Goal: Use online tool/utility

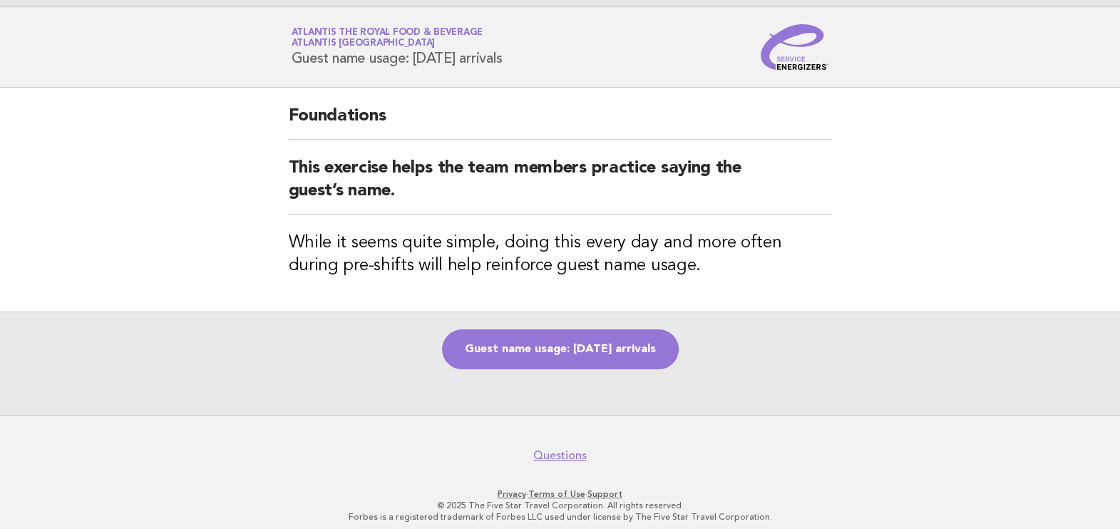
scroll to position [28, 0]
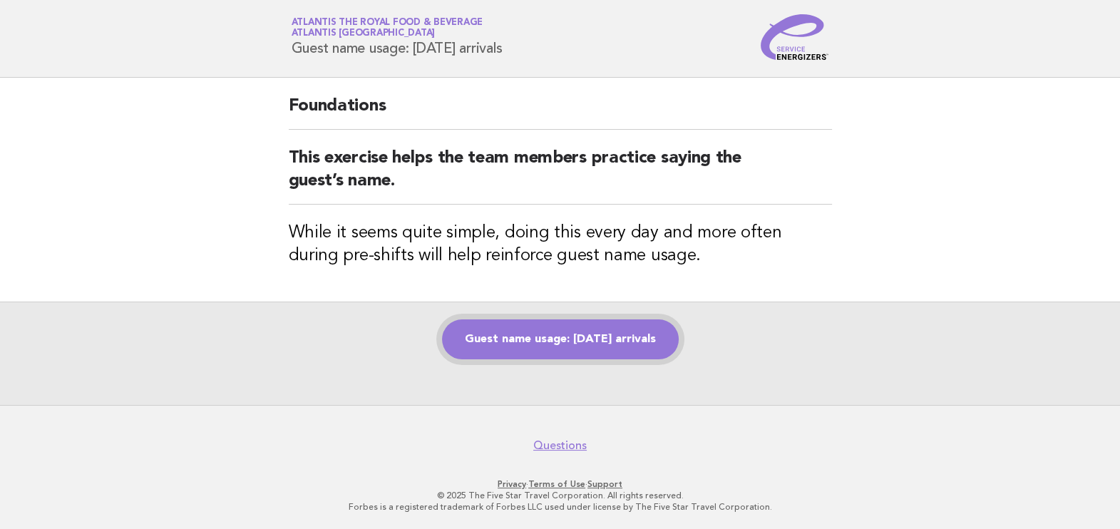
click at [593, 333] on link "Guest name usage: [DATE] arrivals" at bounding box center [560, 339] width 237 height 40
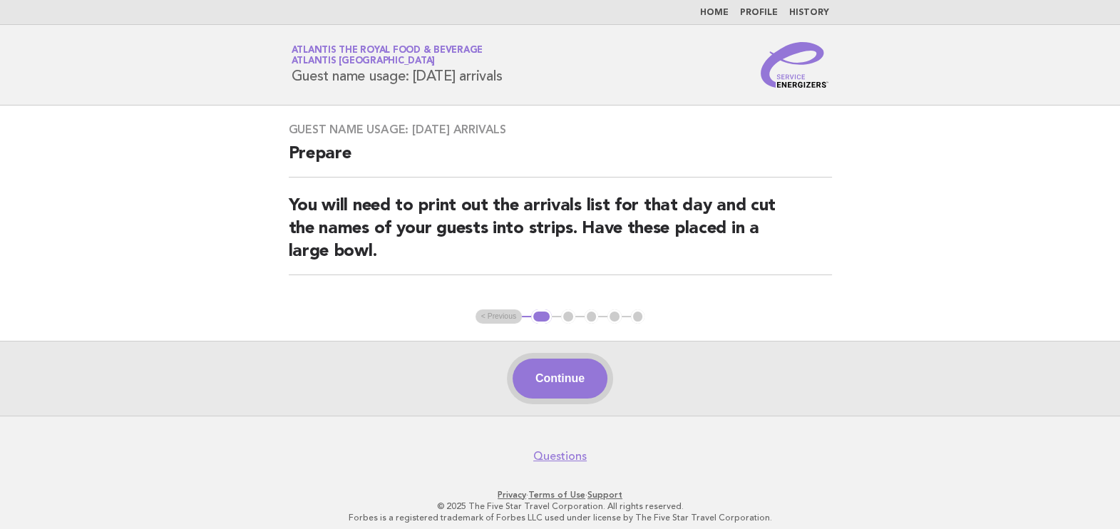
click at [574, 385] on button "Continue" at bounding box center [560, 379] width 95 height 40
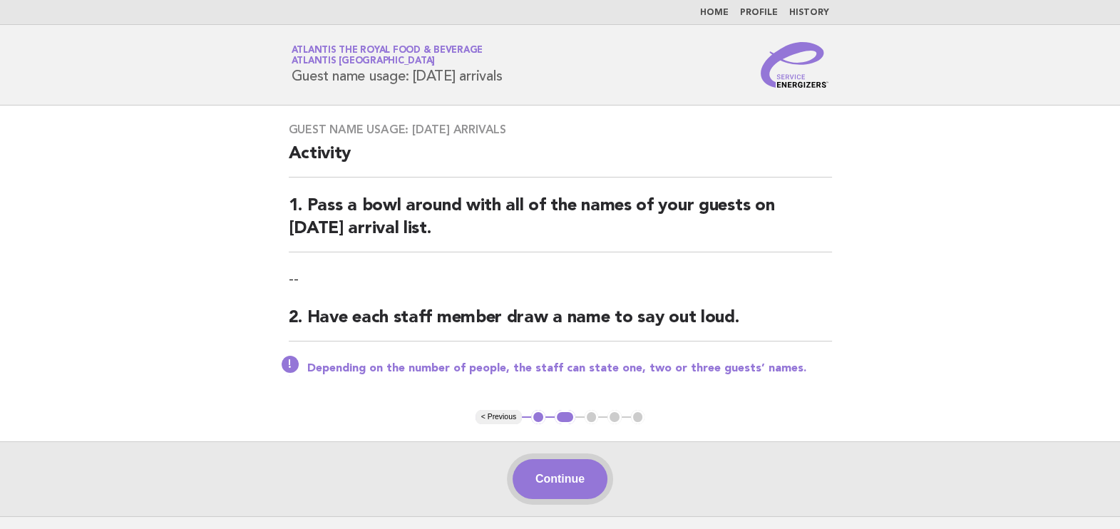
click at [547, 475] on button "Continue" at bounding box center [560, 479] width 95 height 40
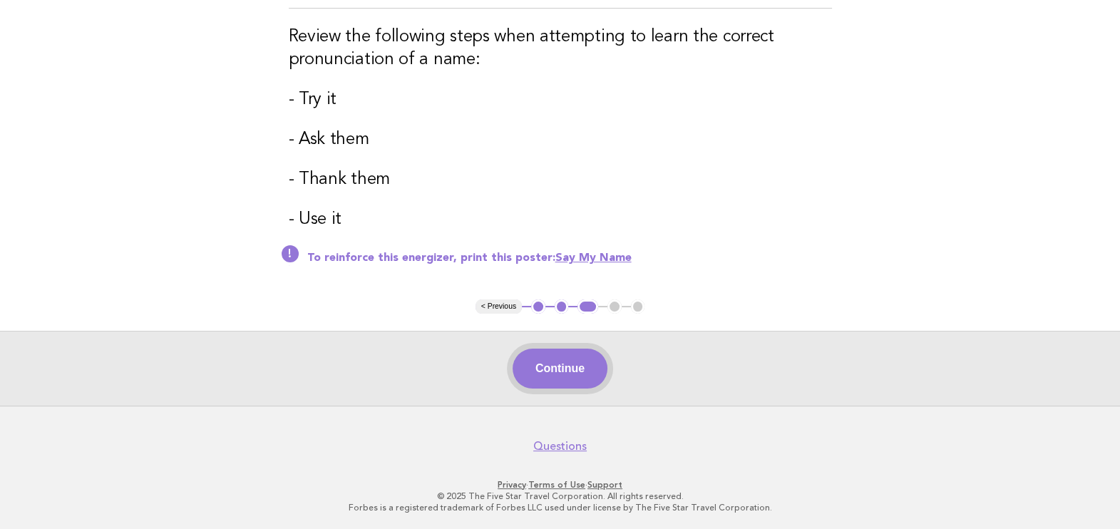
click at [567, 363] on button "Continue" at bounding box center [560, 369] width 95 height 40
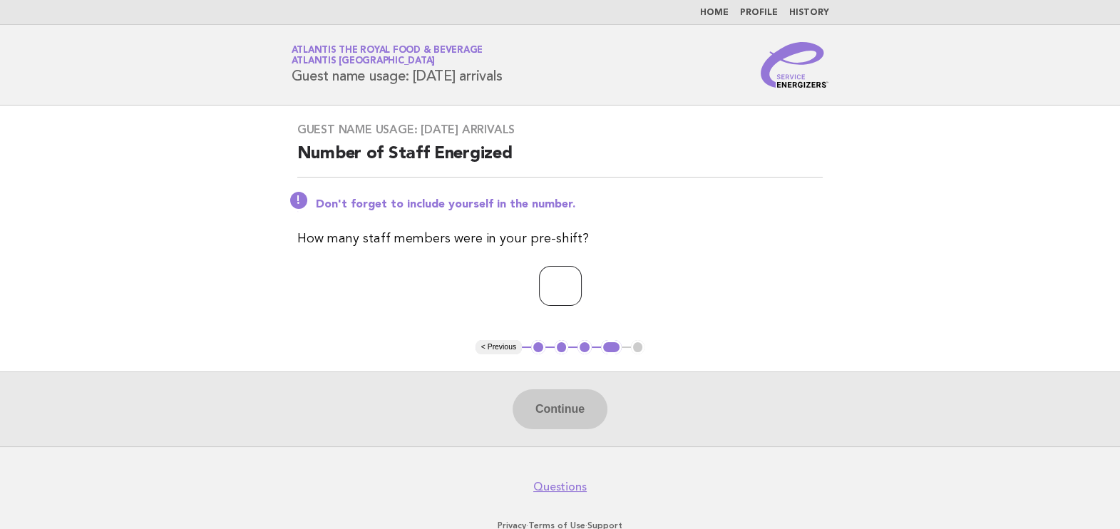
click at [539, 276] on input "number" at bounding box center [560, 286] width 43 height 40
type input "**"
click at [540, 416] on button "Continue" at bounding box center [560, 409] width 95 height 40
